Goal: Find specific page/section: Find specific page/section

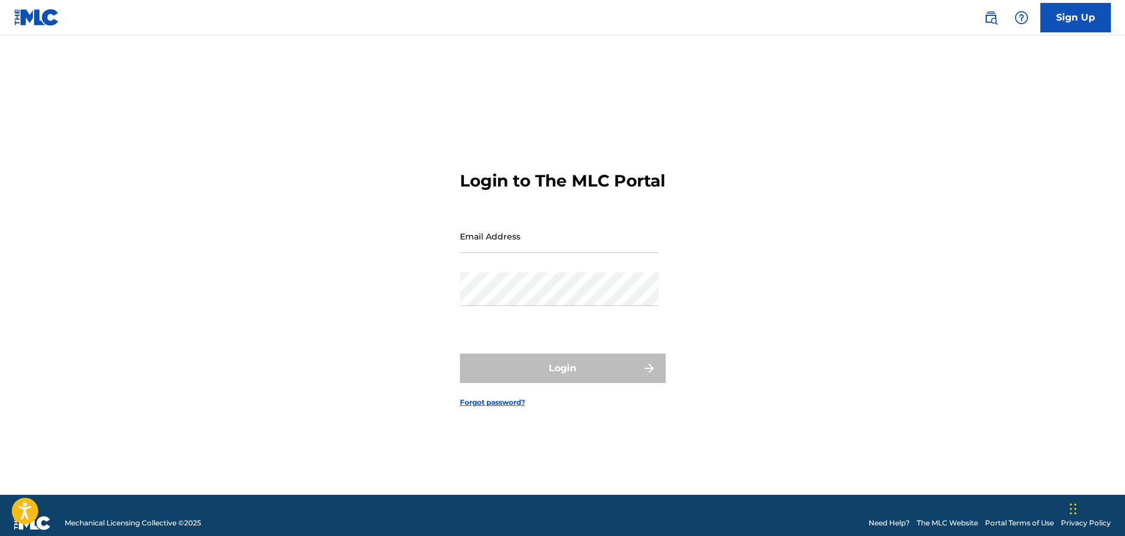
click at [583, 249] on input "Email Address" at bounding box center [559, 236] width 199 height 34
type input "[EMAIL_ADDRESS][DOMAIN_NAME]"
click at [975, 376] on main "Login to The MLC Portal Email Address prodbydaerou@gmail.com Password Login For…" at bounding box center [562, 264] width 1125 height 459
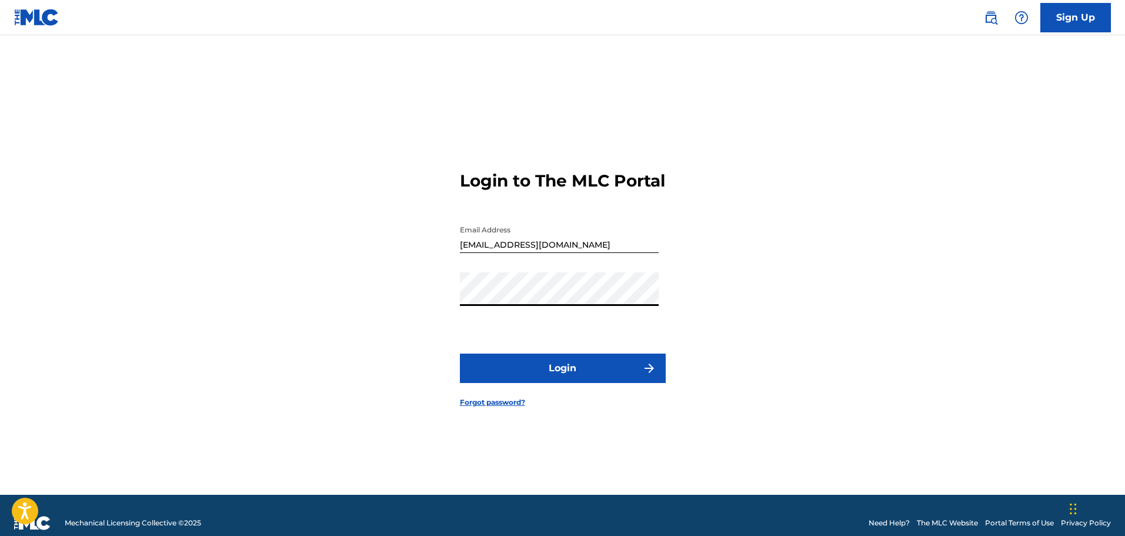
click at [583, 381] on button "Login" at bounding box center [563, 367] width 206 height 29
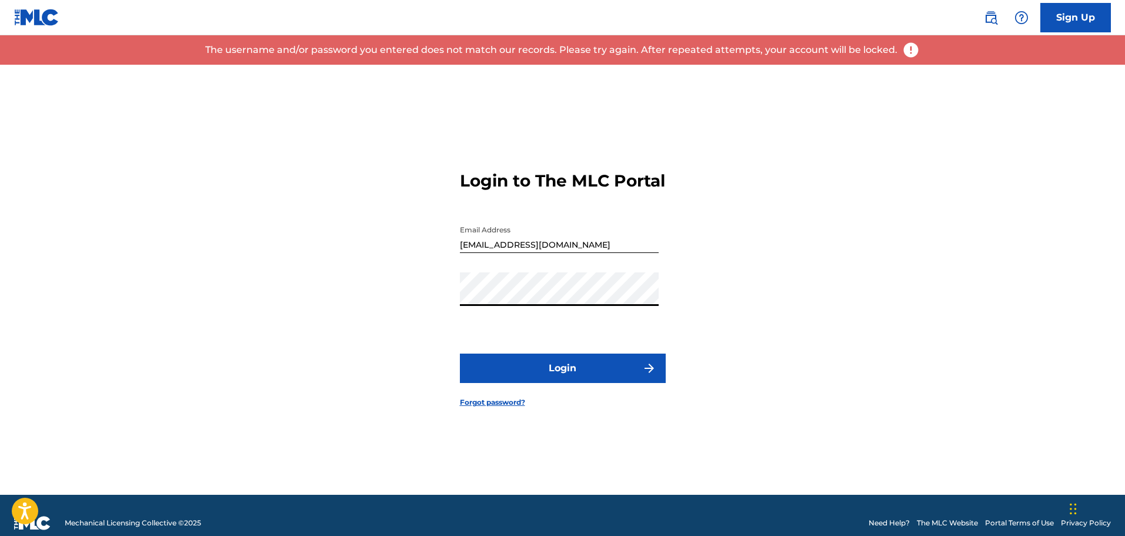
click at [388, 295] on div "Login to The MLC Portal Email Address prodbydaerou@gmail.com Password Login For…" at bounding box center [562, 280] width 823 height 430
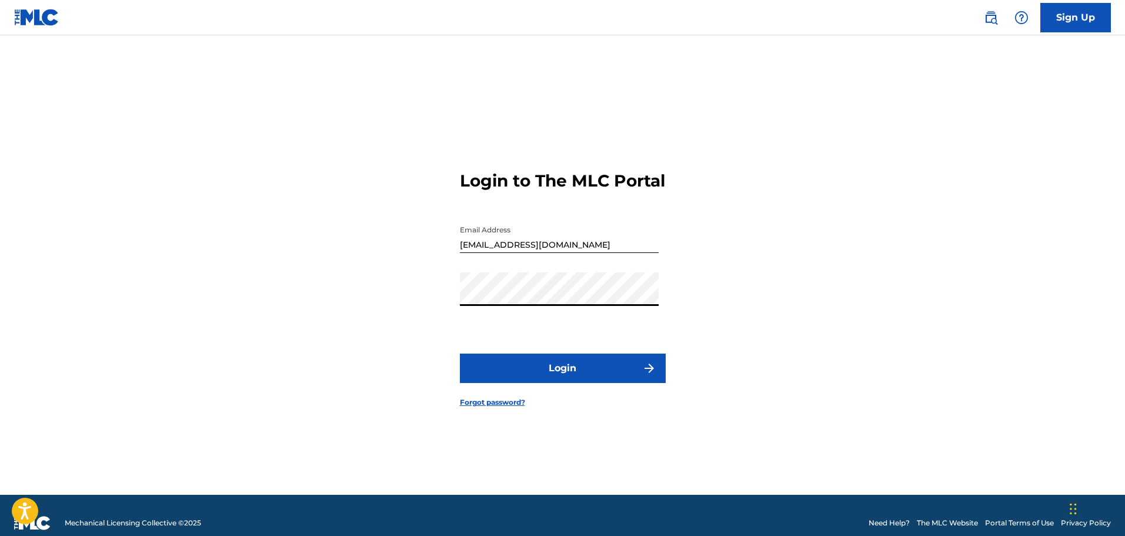
click at [566, 383] on button "Login" at bounding box center [563, 367] width 206 height 29
click at [449, 305] on div "Login to The MLC Portal Email Address prodbydaerou@gmail.com Password Login For…" at bounding box center [562, 280] width 823 height 430
click at [567, 382] on button "Login" at bounding box center [563, 367] width 206 height 29
click at [578, 369] on button "Login" at bounding box center [563, 367] width 206 height 29
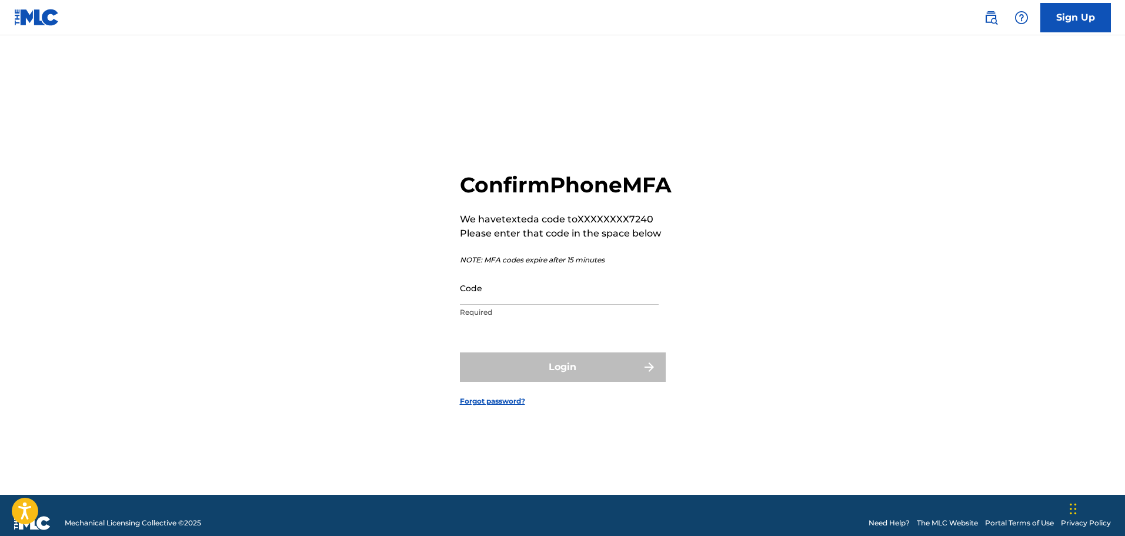
click at [633, 305] on input "Code" at bounding box center [559, 288] width 199 height 34
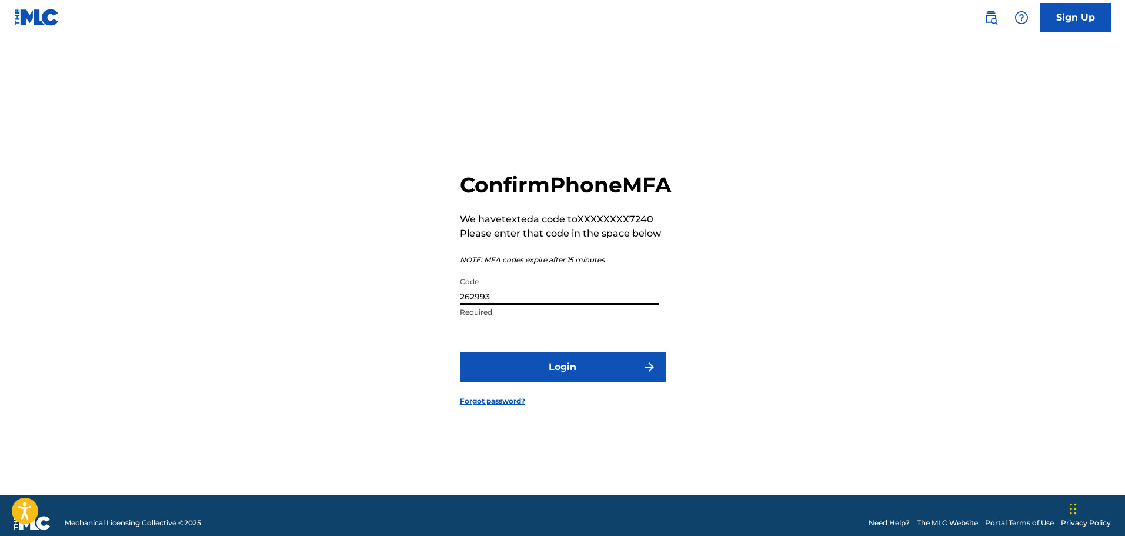
type input "262993"
click at [575, 382] on button "Login" at bounding box center [563, 366] width 206 height 29
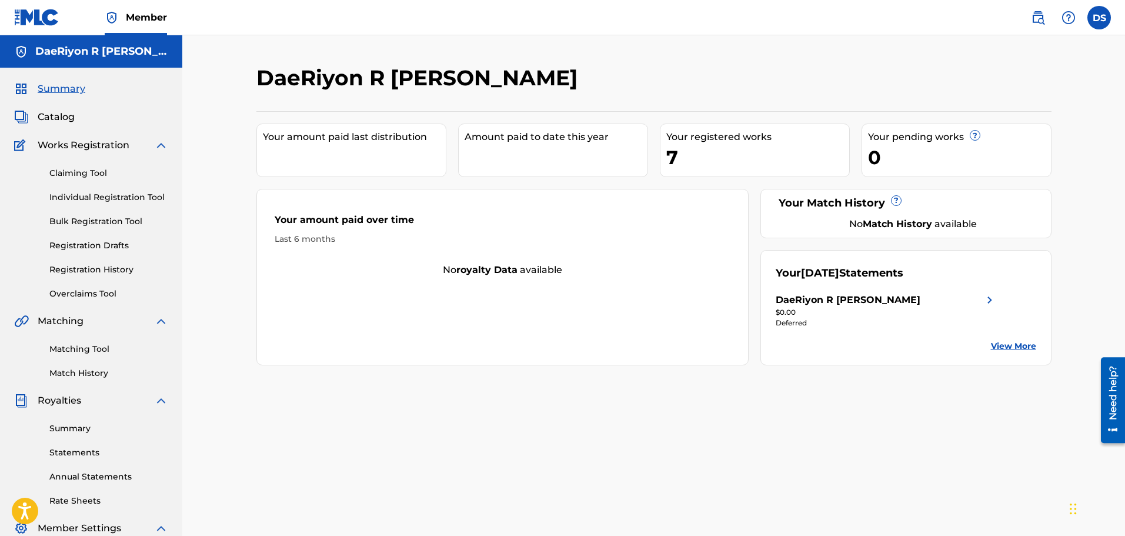
click at [580, 413] on div "DaeRiyon R Staton Your amount paid last distribution Amount paid to date this y…" at bounding box center [653, 369] width 823 height 608
click at [49, 122] on span "Catalog" at bounding box center [56, 117] width 37 height 14
click at [59, 114] on span "Catalog" at bounding box center [56, 117] width 37 height 14
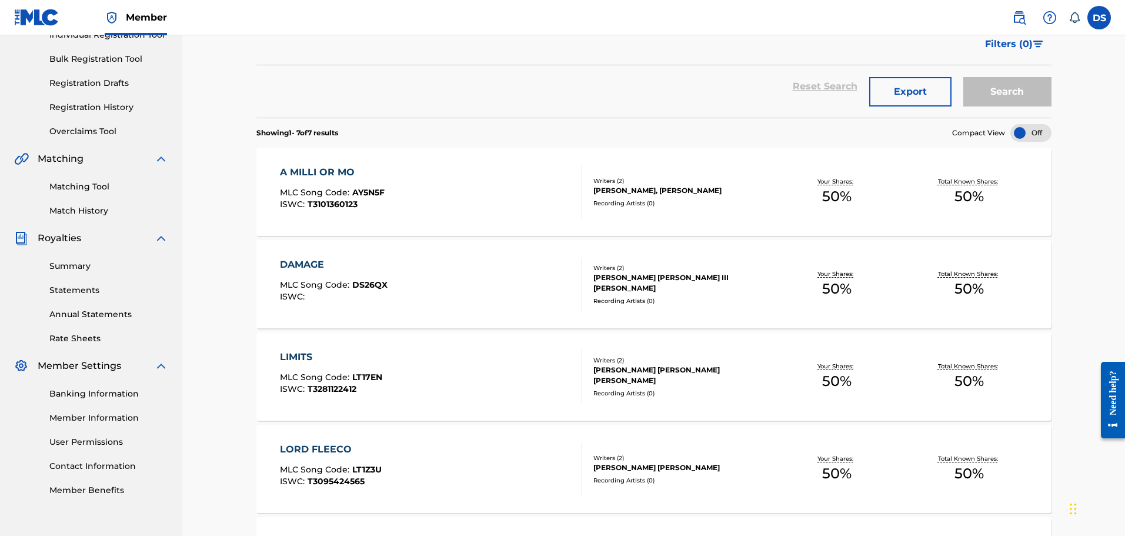
scroll to position [136, 0]
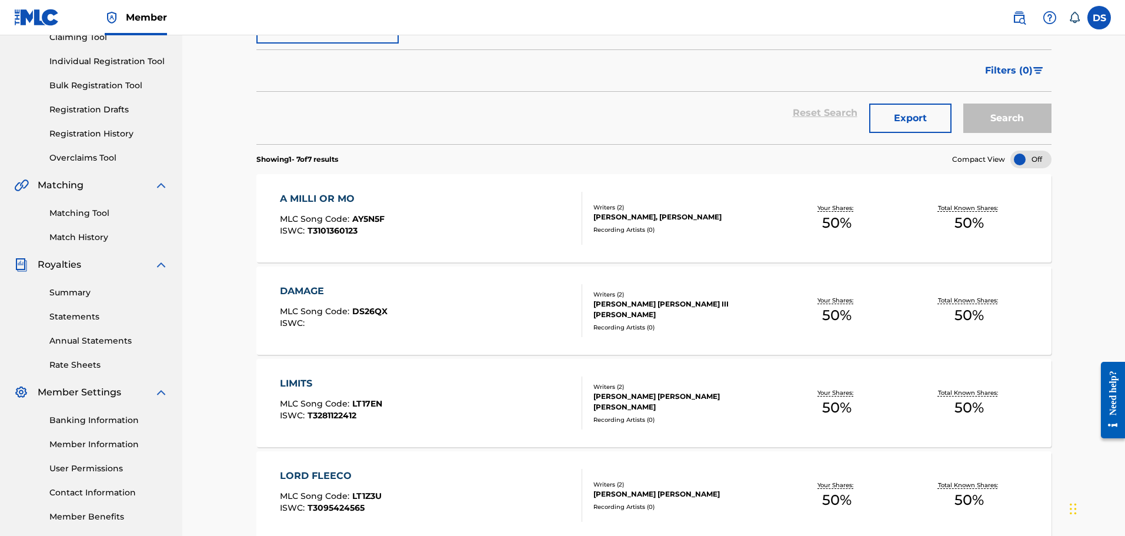
click at [1030, 161] on div at bounding box center [1030, 160] width 41 height 18
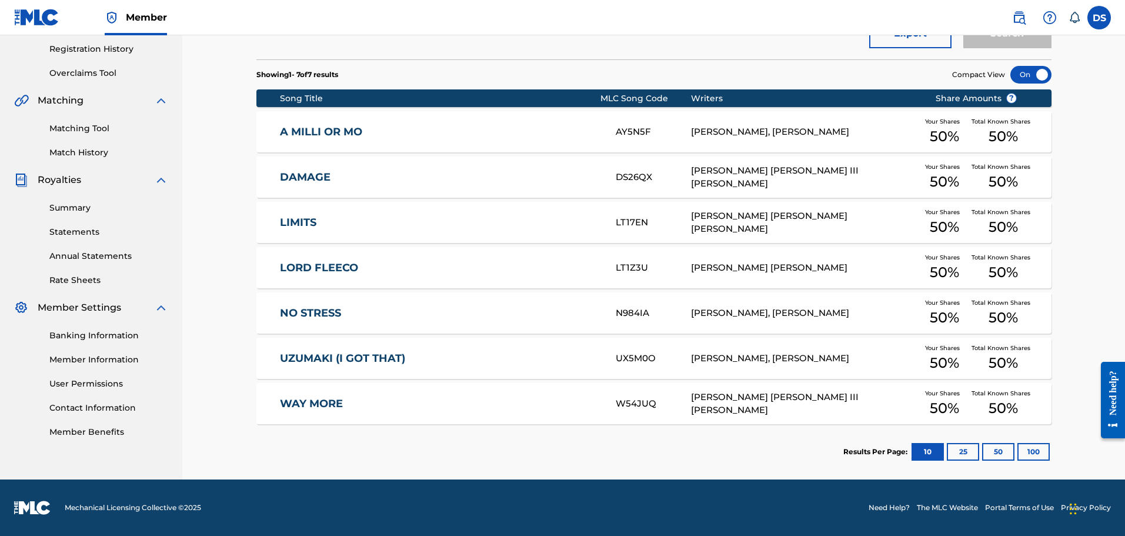
scroll to position [0, 0]
